Goal: Find contact information: Find contact information

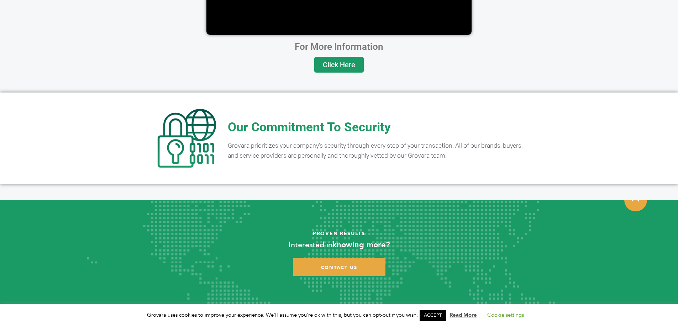
scroll to position [1331, 0]
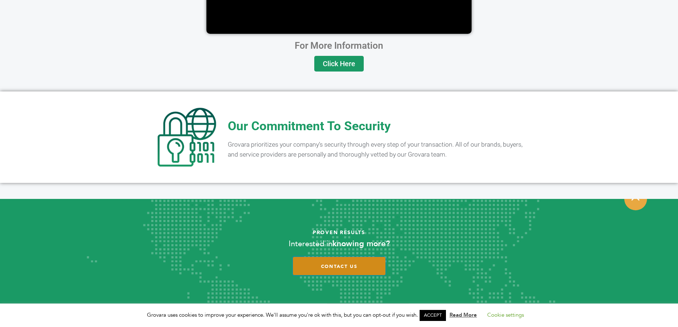
click at [330, 264] on span "contact us" at bounding box center [339, 267] width 36 height 6
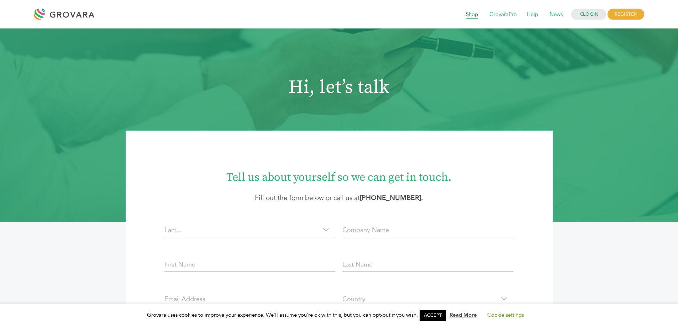
click at [473, 15] on span "Shop" at bounding box center [472, 15] width 22 height 14
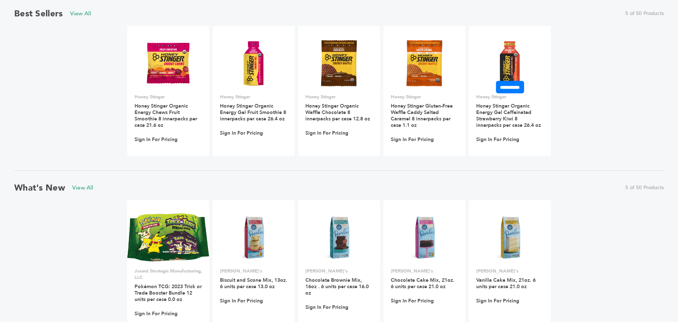
scroll to position [476, 0]
